Goal: Check status: Check status

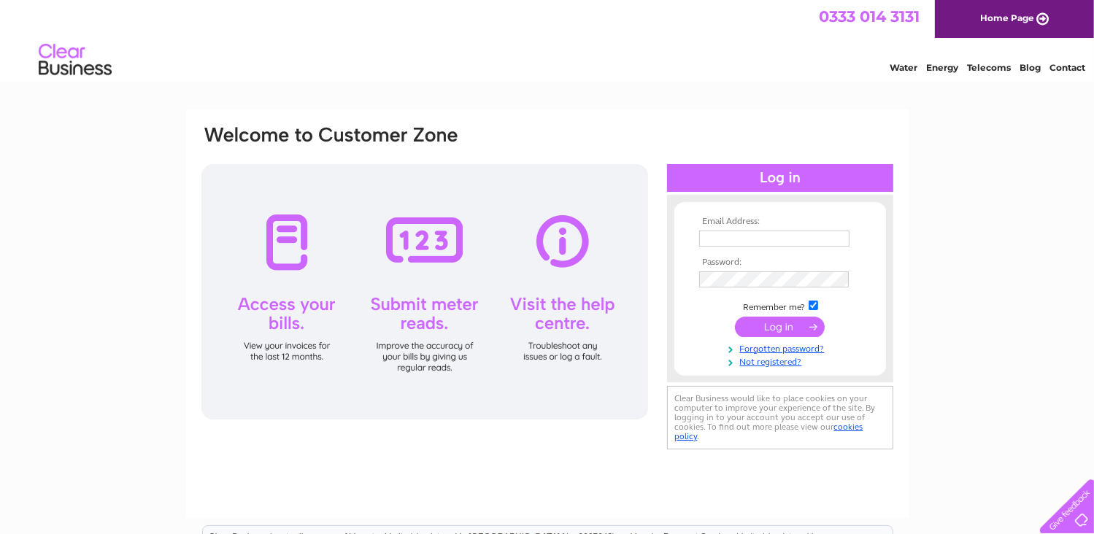
type input "leanne.mcguigan@clydeventures.com"
click at [783, 322] on input "submit" at bounding box center [780, 327] width 90 height 20
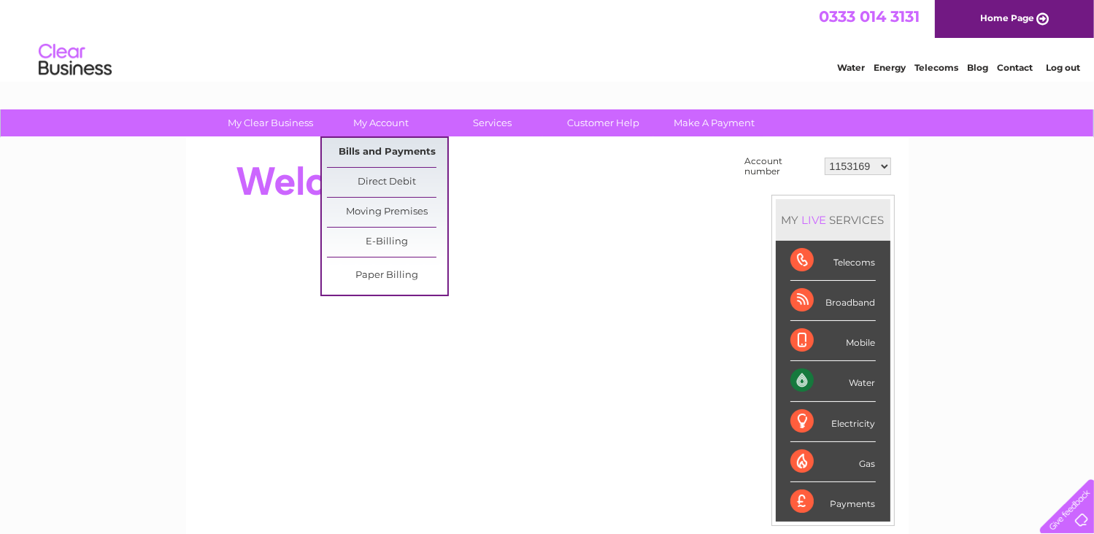
click at [385, 149] on link "Bills and Payments" at bounding box center [387, 152] width 120 height 29
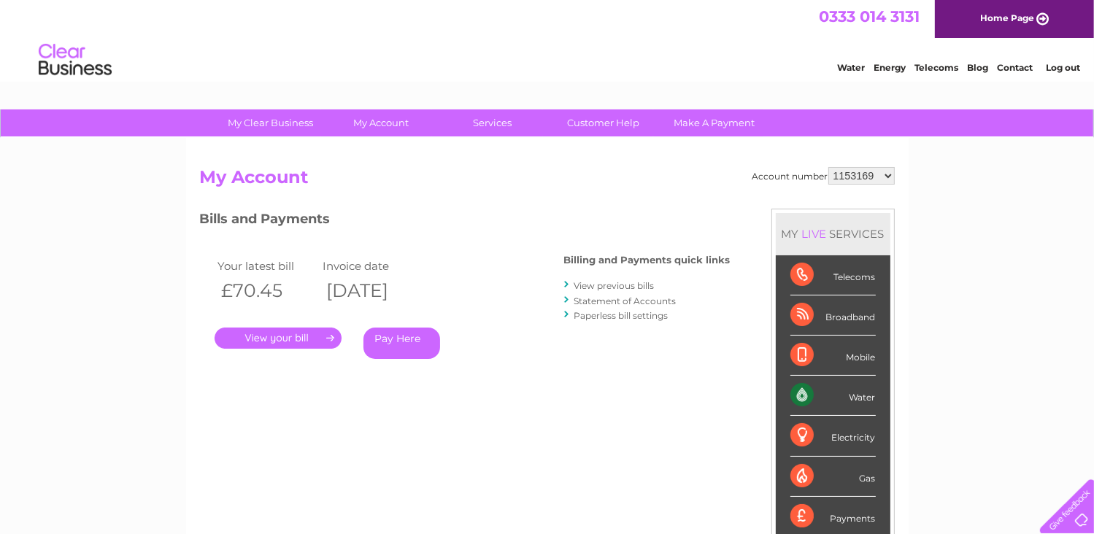
click at [304, 335] on link "." at bounding box center [278, 338] width 127 height 21
